Goal: Find specific page/section: Find specific page/section

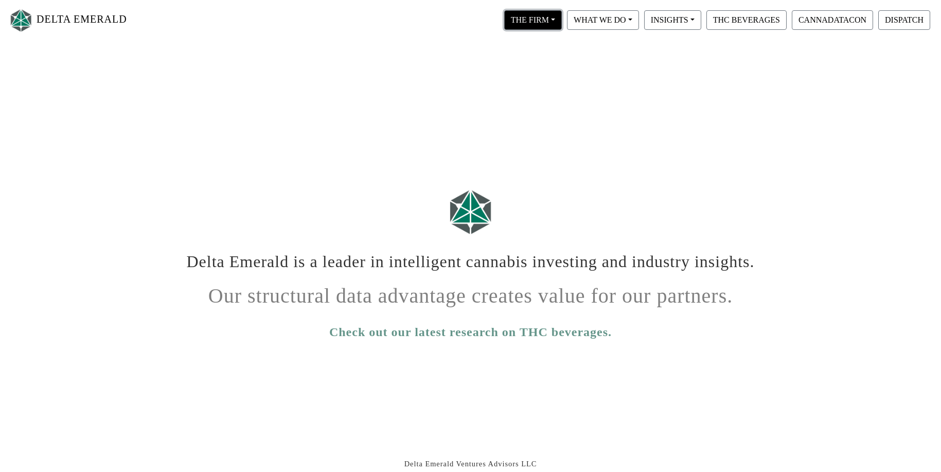
click at [547, 19] on button "THE FIRM" at bounding box center [533, 20] width 58 height 20
click at [551, 65] on link "Our People" at bounding box center [542, 63] width 81 height 16
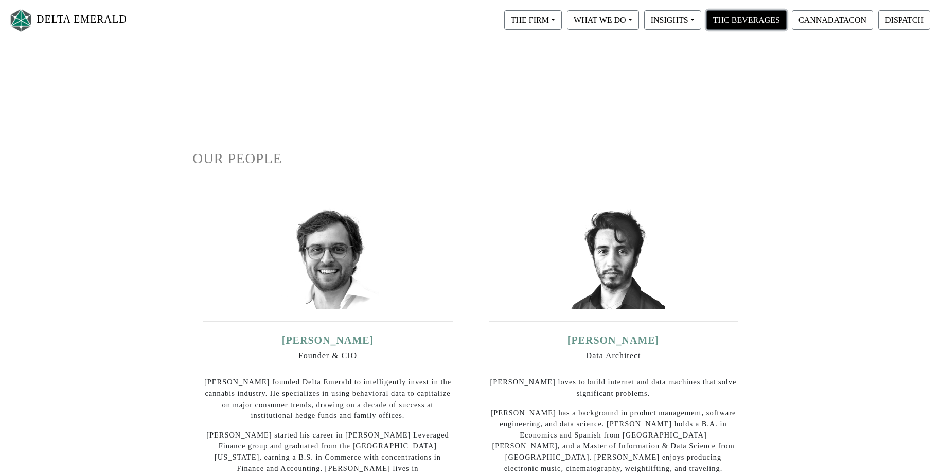
click at [780, 26] on button "THC BEVERAGES" at bounding box center [746, 20] width 80 height 20
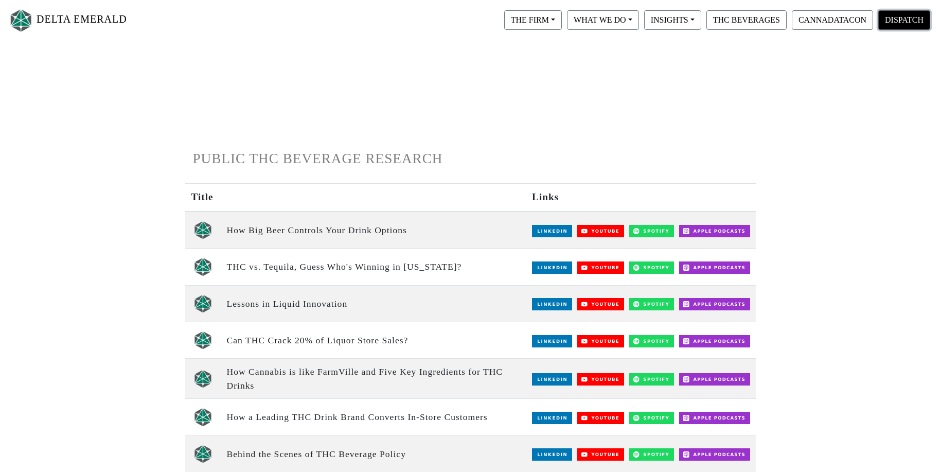
click at [882, 26] on button "DISPATCH" at bounding box center [904, 20] width 52 height 20
